Goal: Task Accomplishment & Management: Use online tool/utility

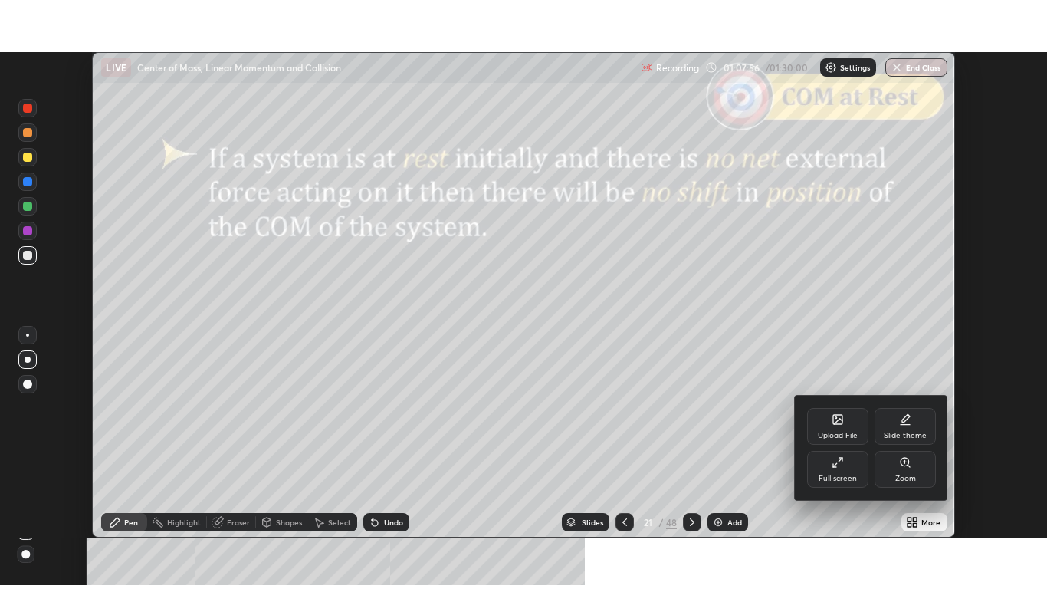
scroll to position [485, 1047]
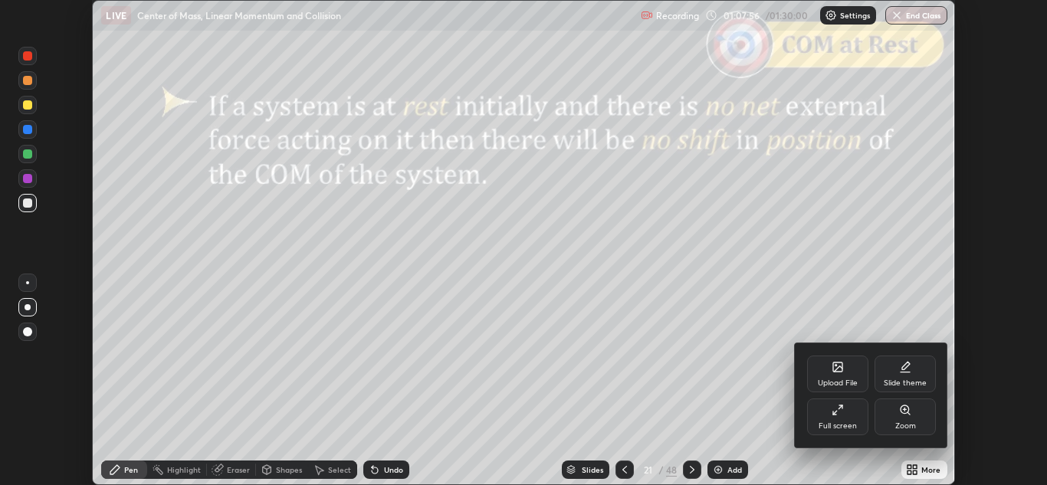
click at [839, 415] on icon at bounding box center [837, 410] width 12 height 12
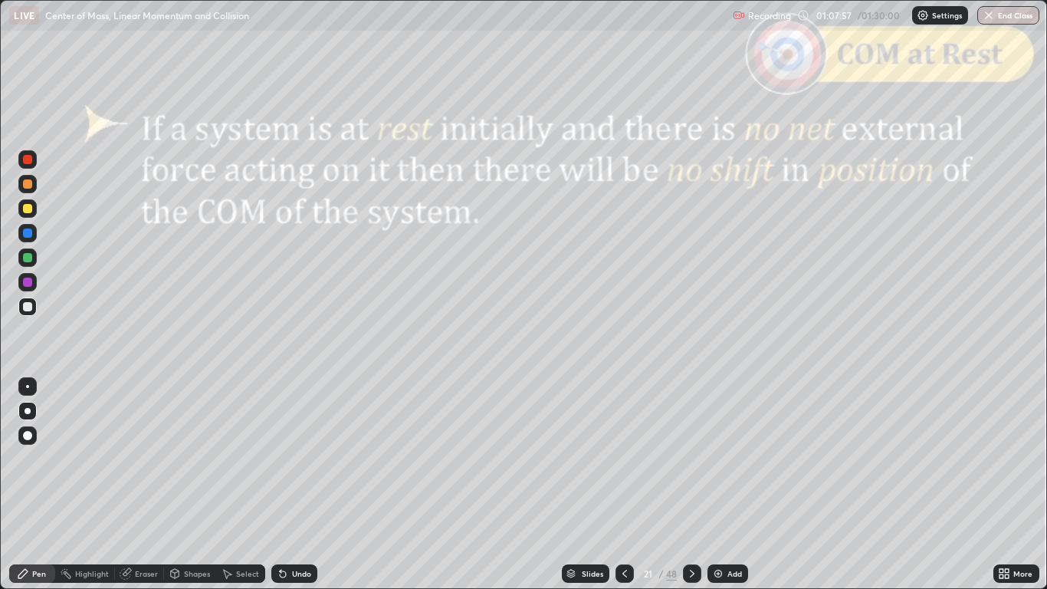
scroll to position [589, 1047]
click at [579, 484] on div "Slides" at bounding box center [586, 573] width 48 height 18
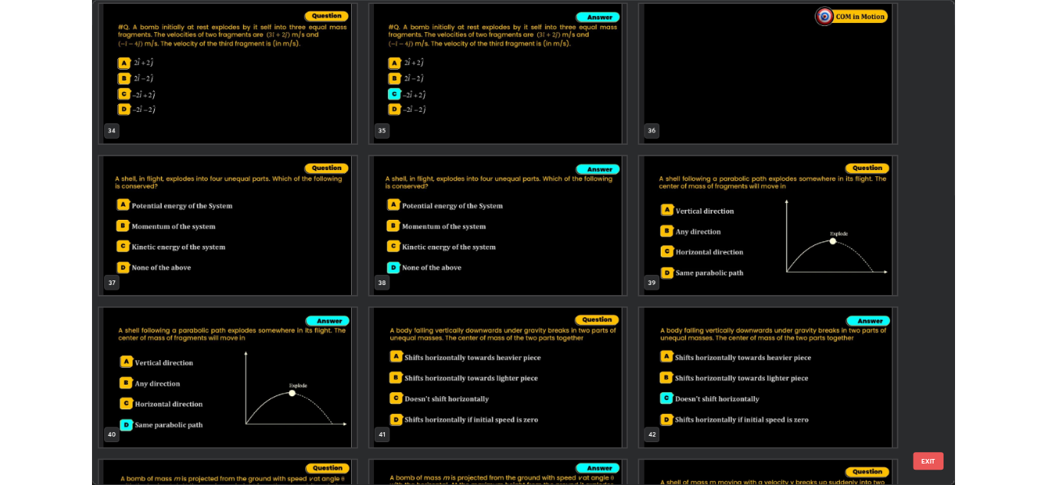
scroll to position [1941, 0]
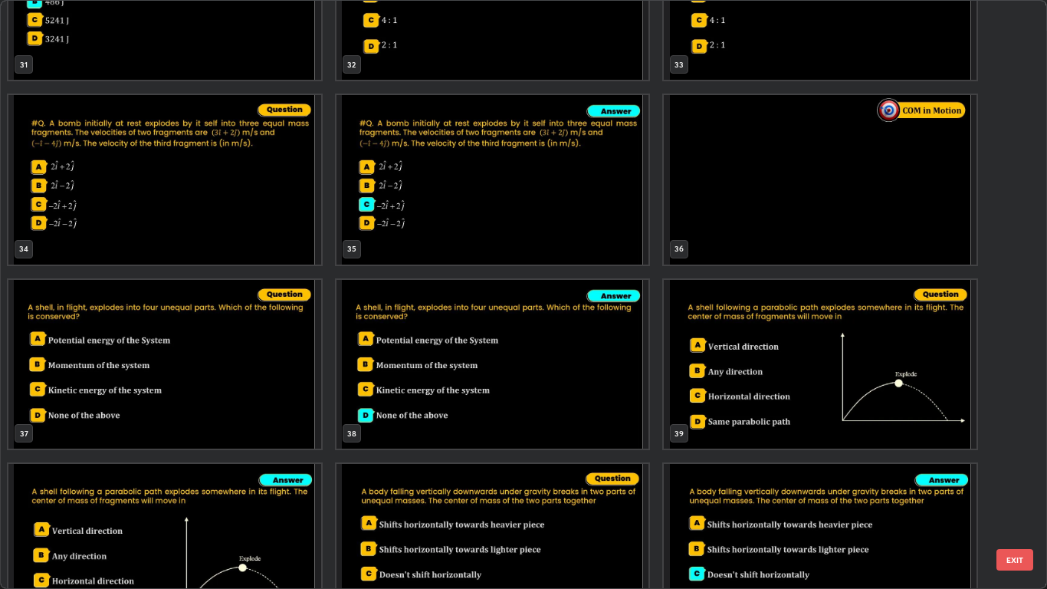
click at [731, 207] on img "grid" at bounding box center [820, 179] width 313 height 169
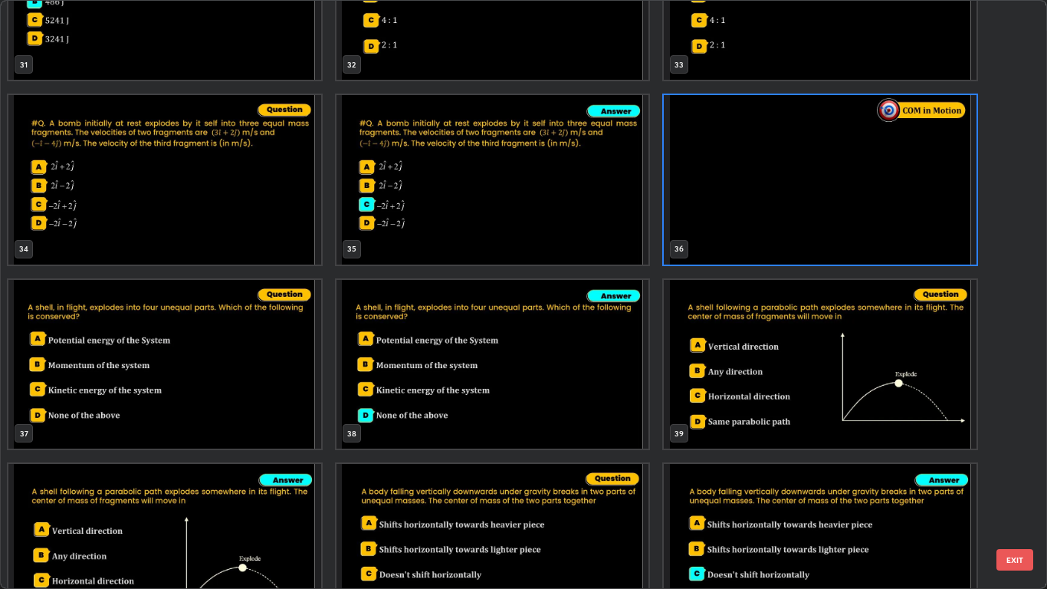
click at [1009, 484] on button "EXIT" at bounding box center [1014, 559] width 37 height 21
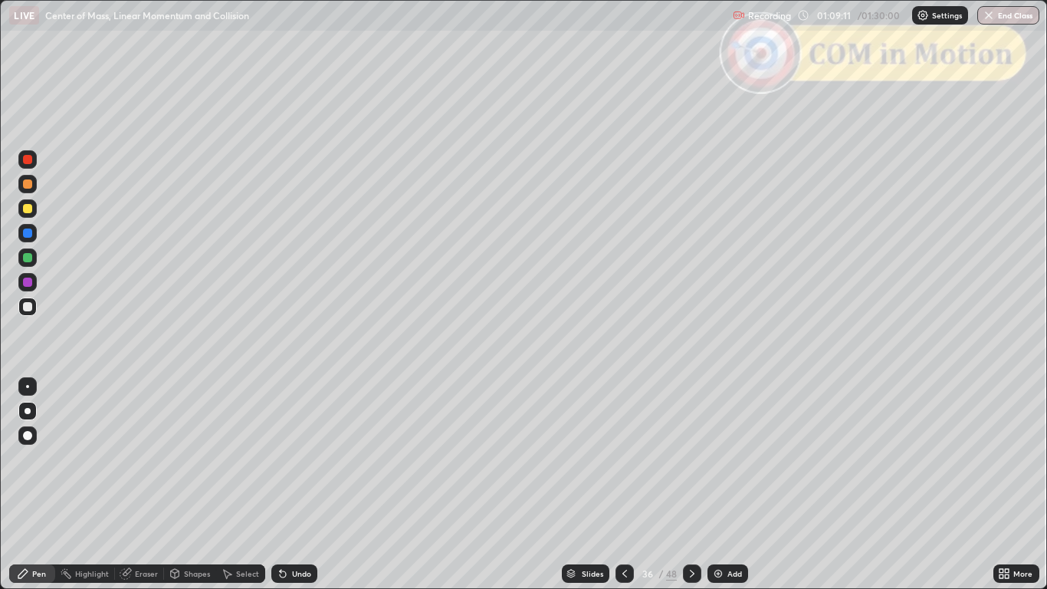
click at [1000, 484] on icon at bounding box center [1001, 571] width 4 height 4
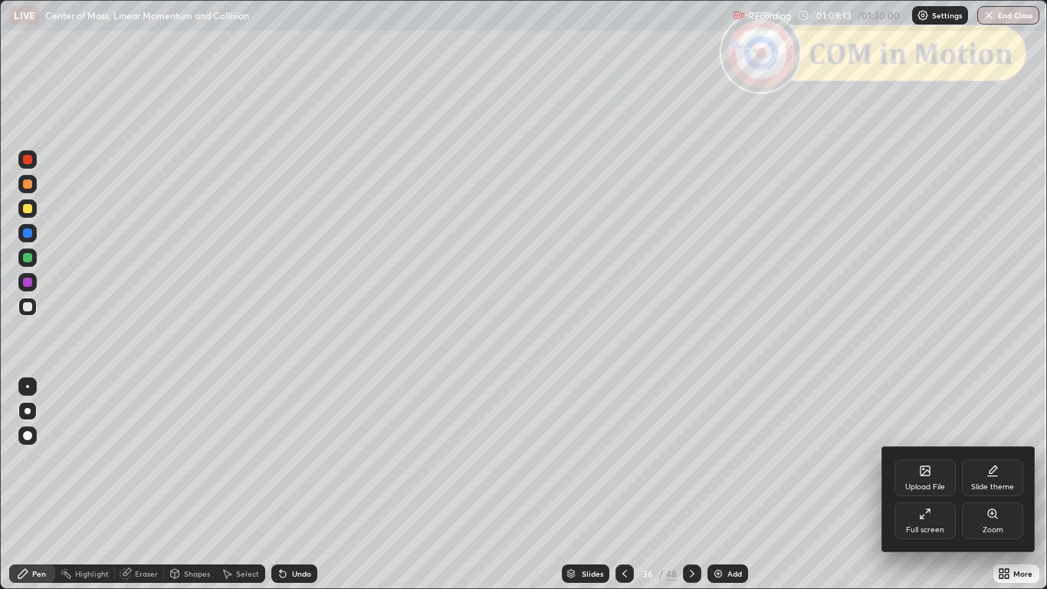
click at [923, 484] on icon at bounding box center [921, 516] width 3 height 3
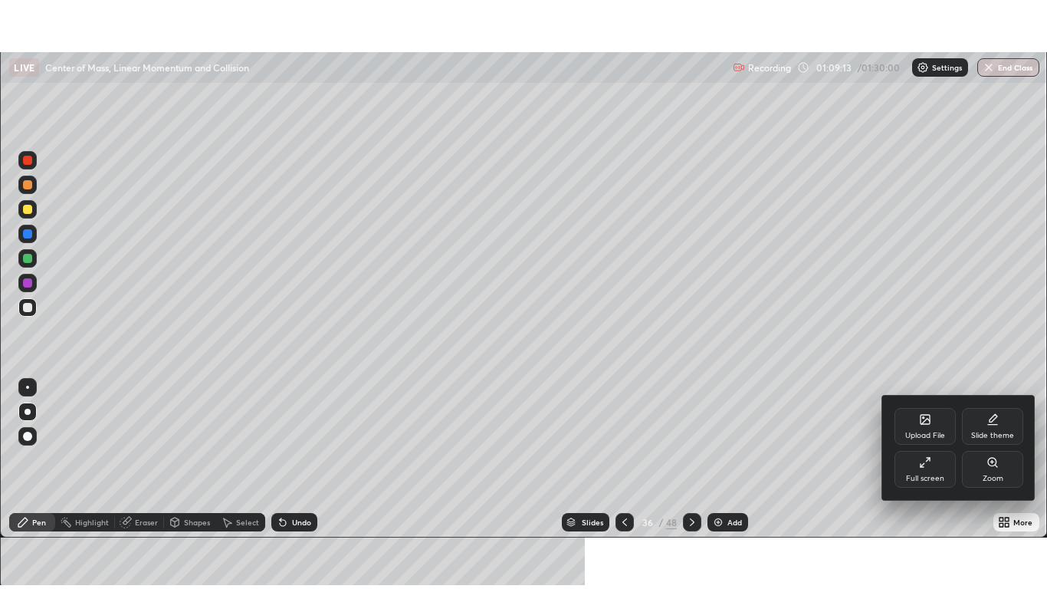
scroll to position [76149, 75587]
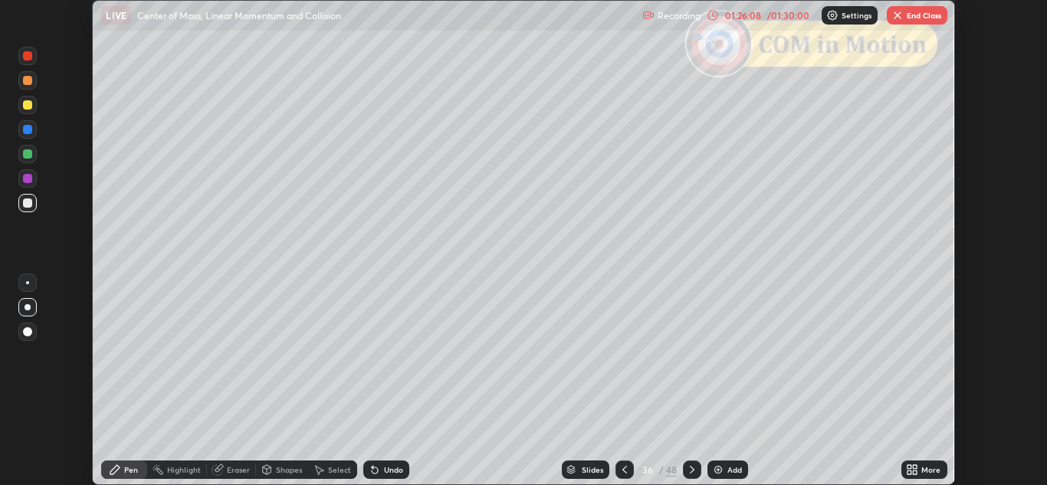
click at [910, 469] on icon at bounding box center [909, 467] width 4 height 4
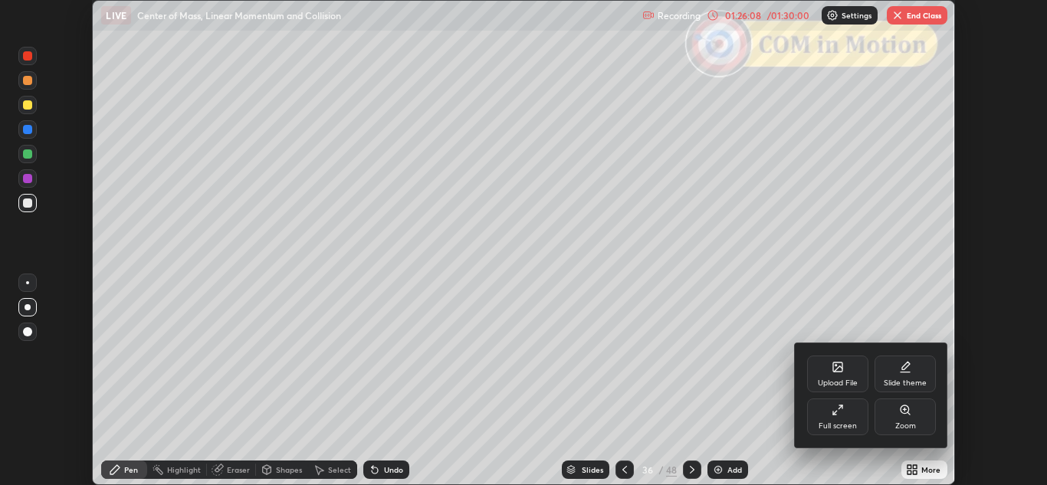
click at [833, 412] on icon at bounding box center [834, 413] width 3 height 3
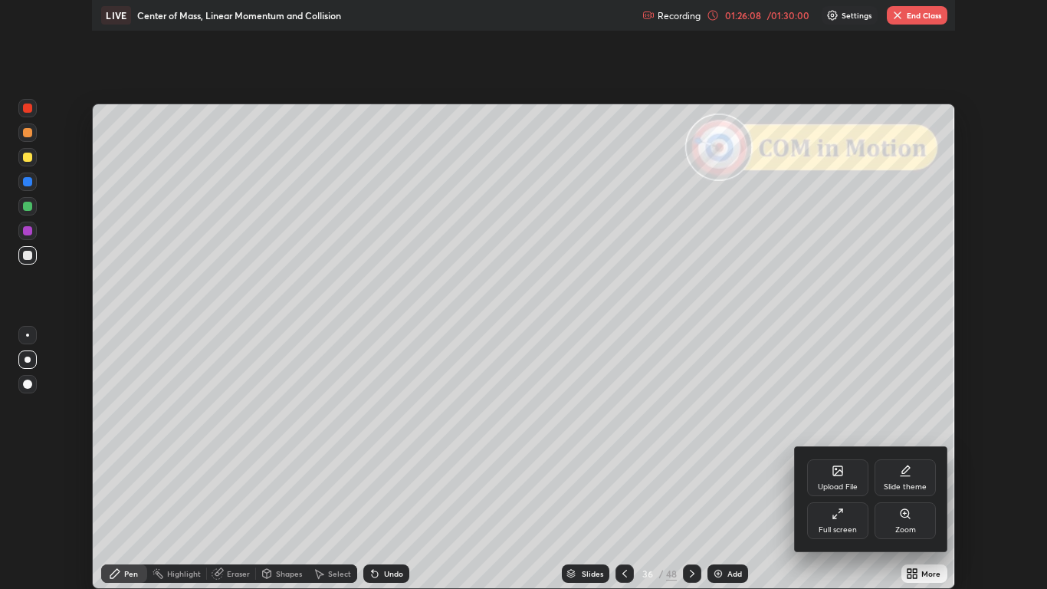
scroll to position [589, 1047]
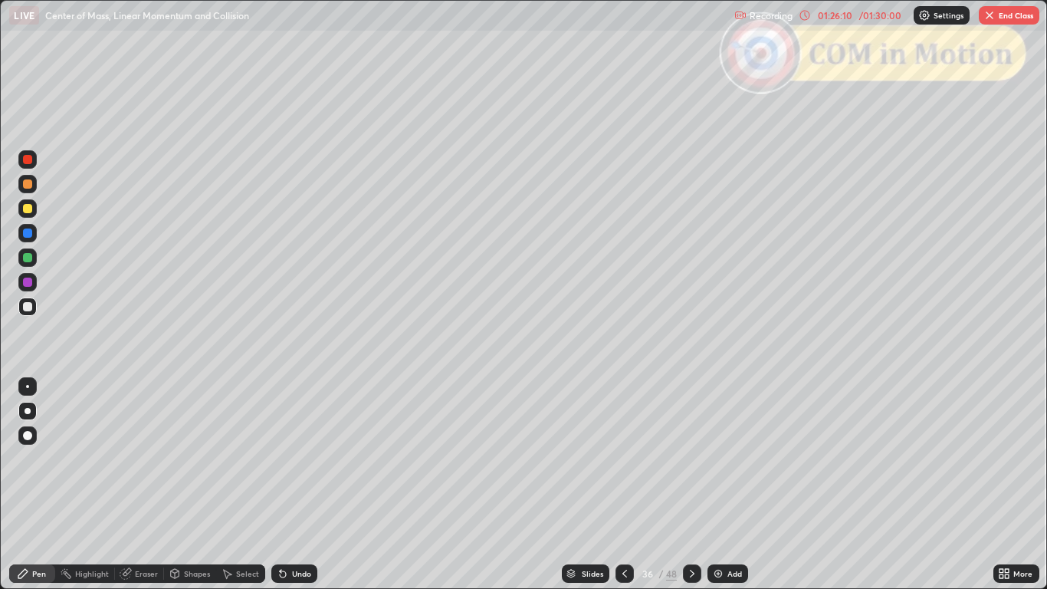
click at [585, 484] on div "Slides" at bounding box center [592, 573] width 21 height 8
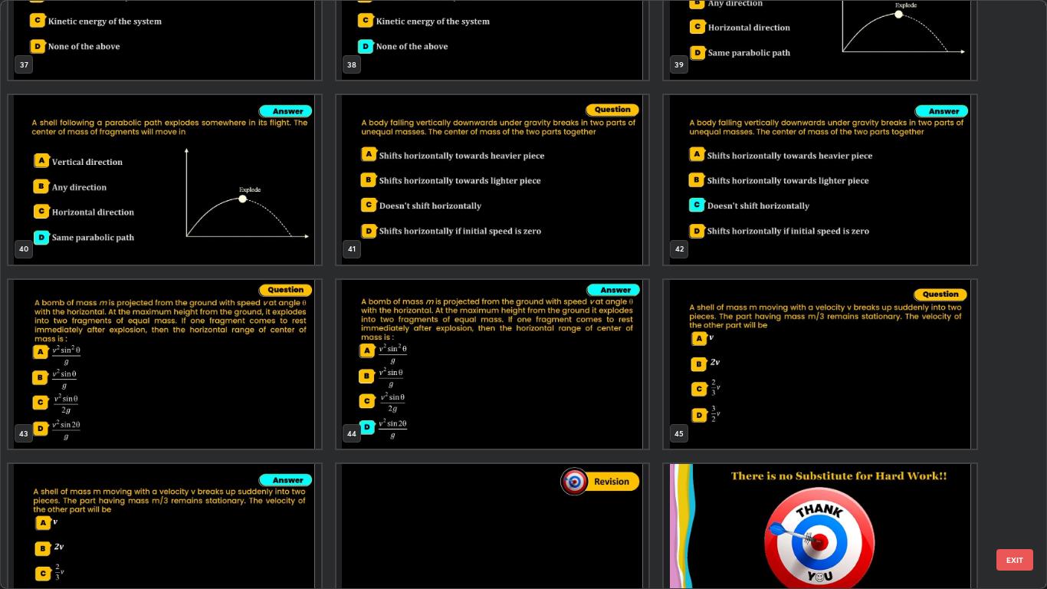
scroll to position [2363, 0]
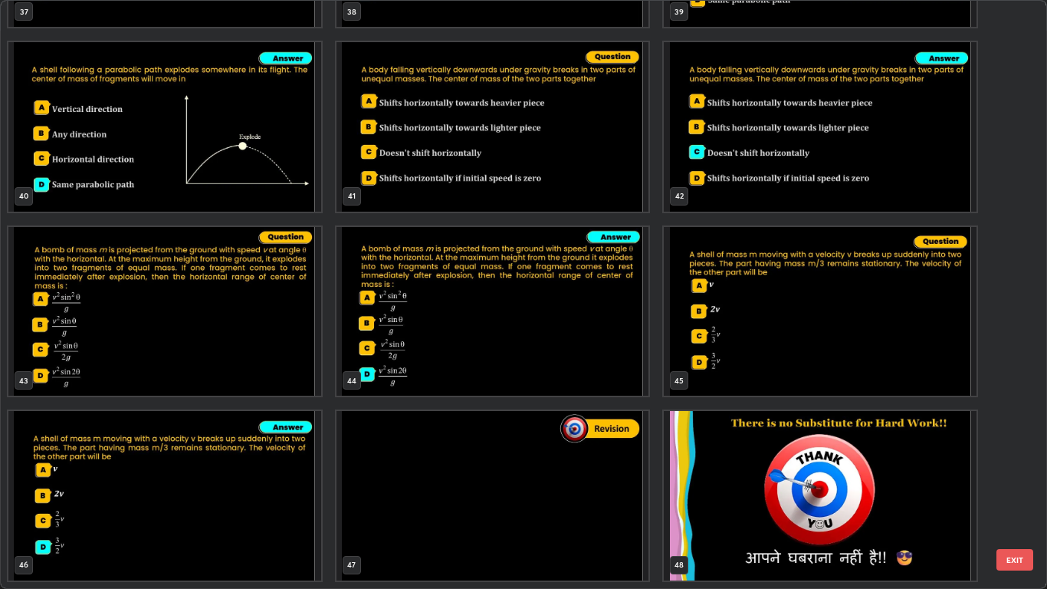
click at [530, 484] on img "grid" at bounding box center [492, 495] width 313 height 169
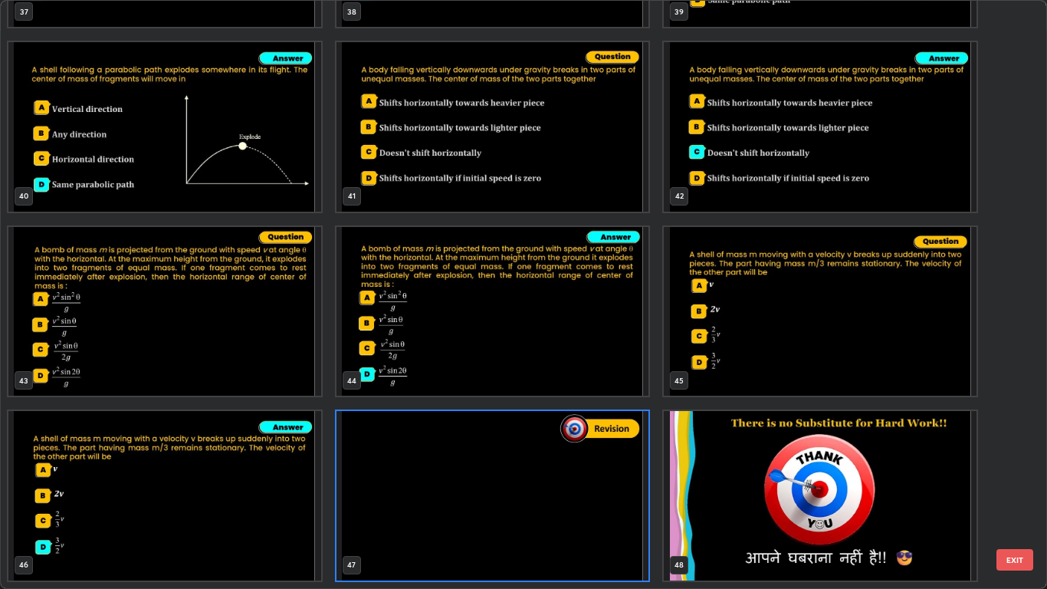
click at [1012, 484] on button "EXIT" at bounding box center [1014, 559] width 37 height 21
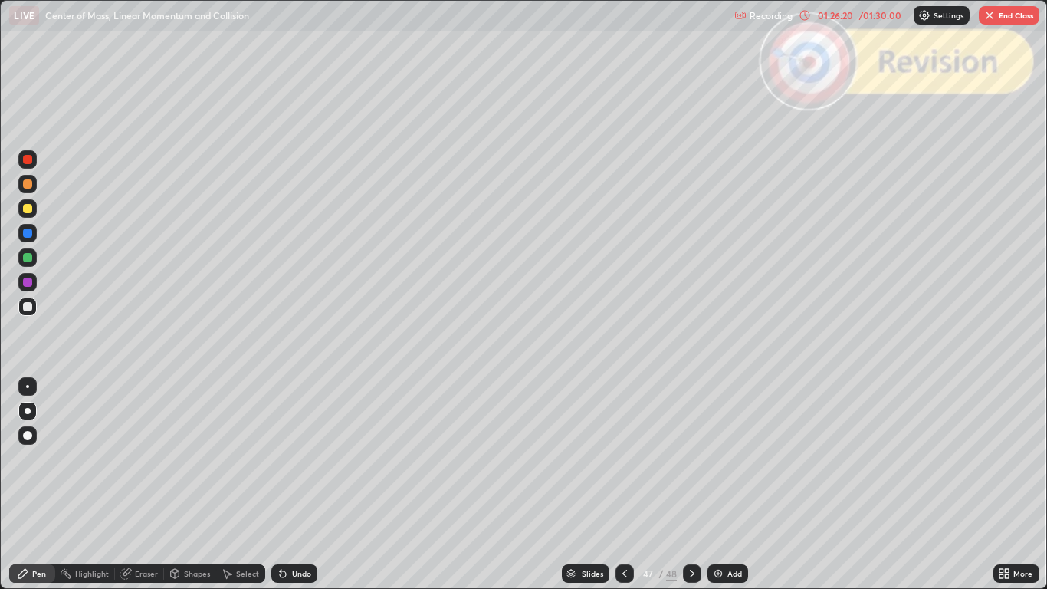
click at [690, 484] on icon at bounding box center [692, 573] width 12 height 12
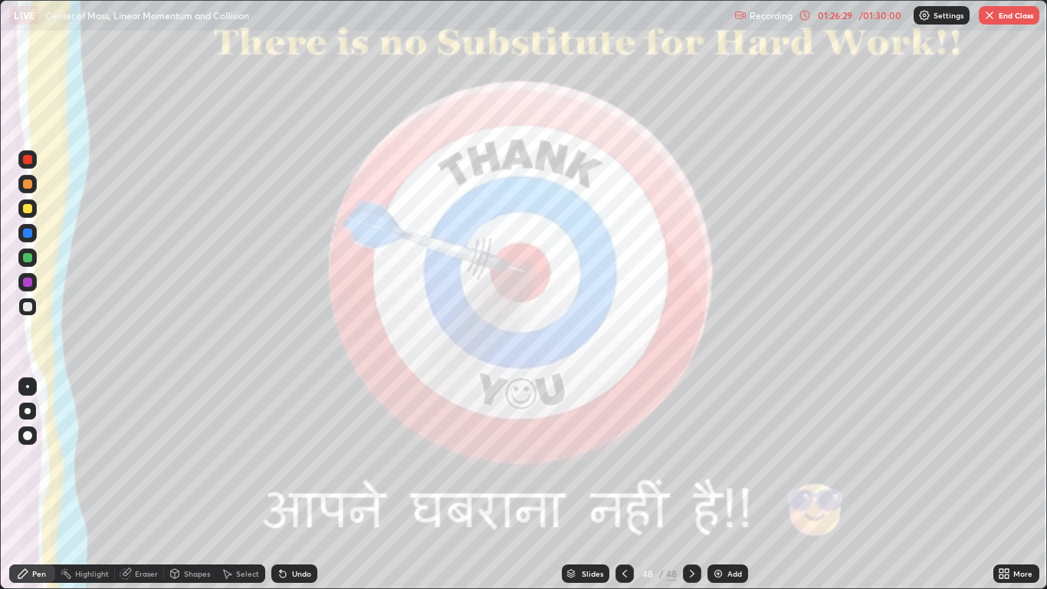
click at [1004, 21] on button "End Class" at bounding box center [1009, 15] width 61 height 18
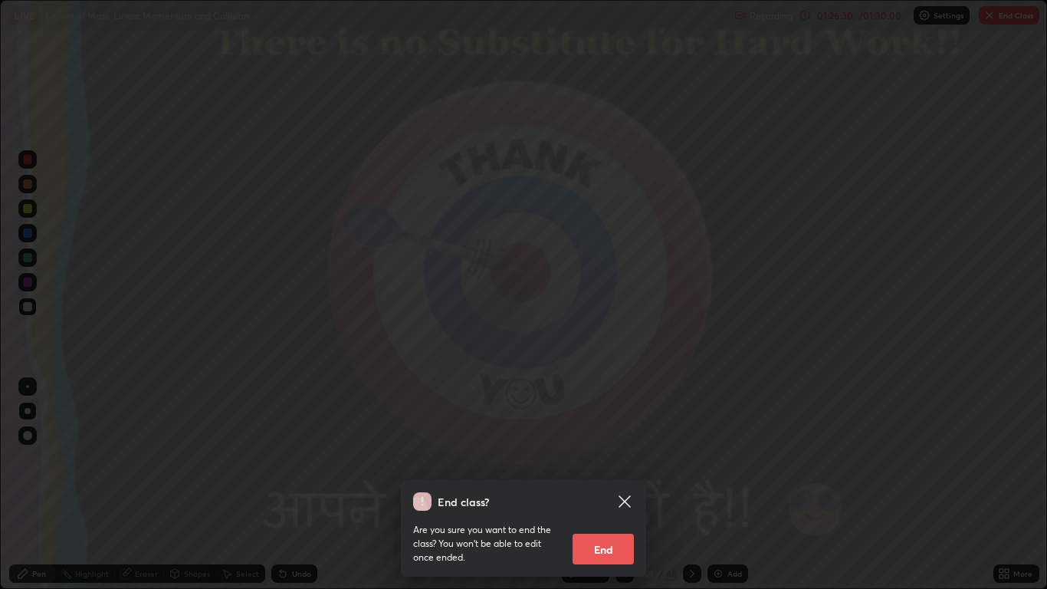
click at [603, 484] on button "End" at bounding box center [602, 548] width 61 height 31
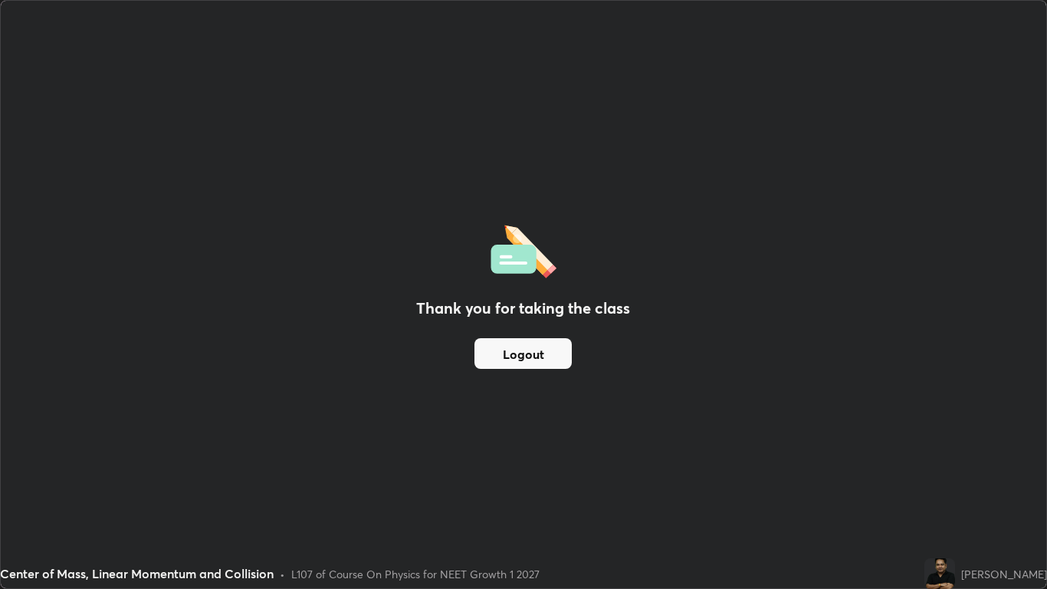
click at [531, 356] on button "Logout" at bounding box center [522, 353] width 97 height 31
